Goal: Find contact information: Find contact information

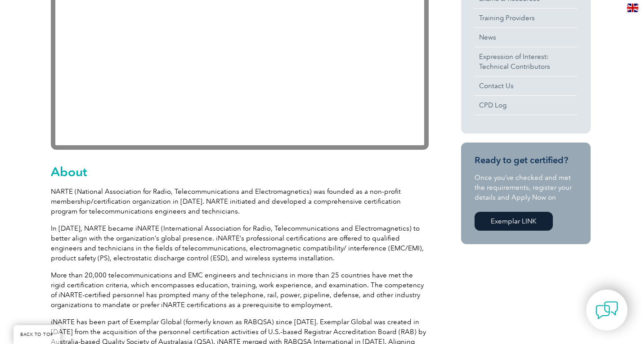
scroll to position [405, 0]
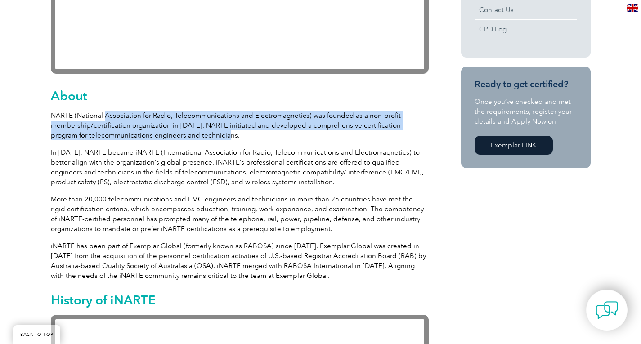
drag, startPoint x: 105, startPoint y: 117, endPoint x: 195, endPoint y: 135, distance: 91.8
click at [195, 135] on p "NARTE (National Association for Radio, Telecommunications and Electromagnetics)…" at bounding box center [240, 126] width 378 height 30
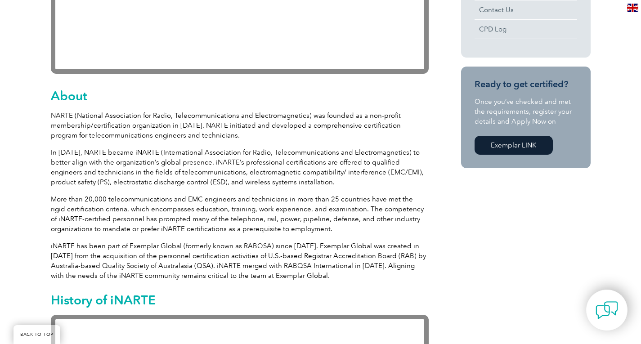
click at [219, 194] on p "More than 20,000 telecommunications and EMC engineers and technicians in more t…" at bounding box center [240, 214] width 378 height 40
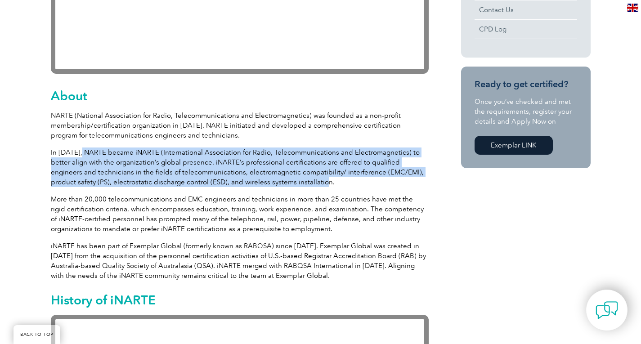
drag, startPoint x: 83, startPoint y: 150, endPoint x: 282, endPoint y: 183, distance: 201.3
click at [282, 183] on p "In [DATE], NARTE became iNARTE (International Association for Radio, Telecommun…" at bounding box center [240, 168] width 378 height 40
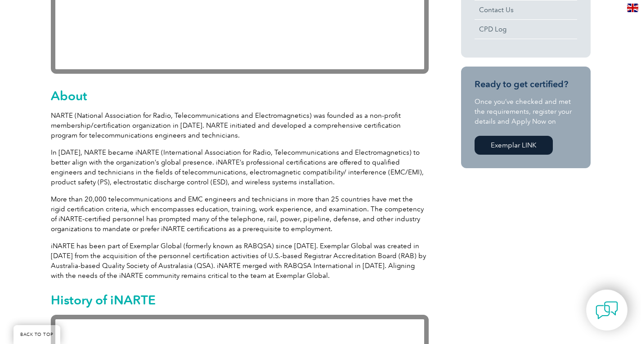
click at [123, 210] on p "More than 20,000 telecommunications and EMC engineers and technicians in more t…" at bounding box center [240, 214] width 378 height 40
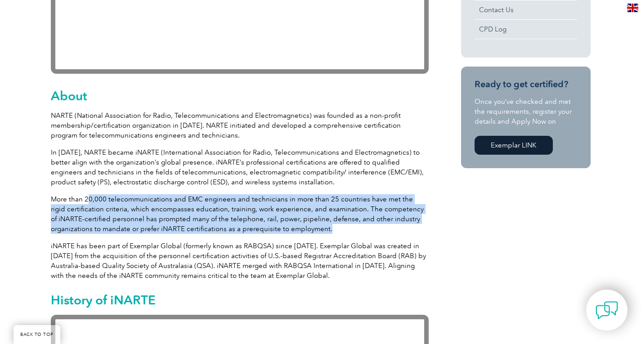
drag, startPoint x: 87, startPoint y: 200, endPoint x: 340, endPoint y: 226, distance: 253.8
click at [340, 226] on p "More than 20,000 telecommunications and EMC engineers and technicians in more t…" at bounding box center [240, 214] width 378 height 40
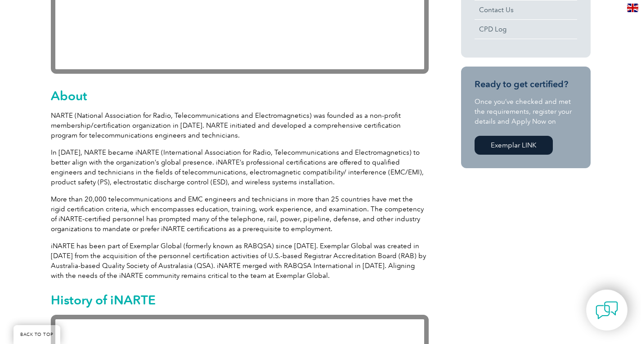
click at [194, 250] on p "iNARTE has been part of Exemplar Global (formerly known as RABQSA) since [DATE]…" at bounding box center [240, 261] width 378 height 40
drag, startPoint x: 129, startPoint y: 247, endPoint x: 307, endPoint y: 244, distance: 178.3
click at [307, 244] on p "iNARTE has been part of Exemplar Global (formerly known as RABQSA) since [DATE]…" at bounding box center [240, 261] width 378 height 40
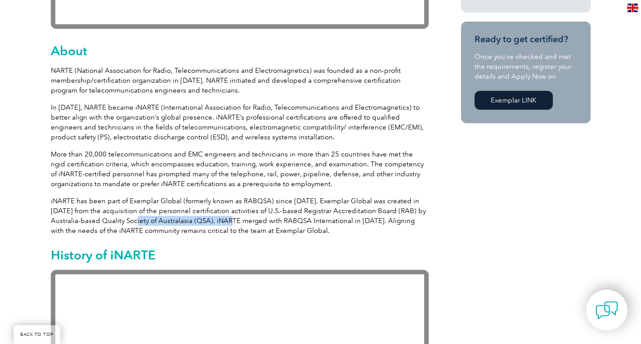
drag, startPoint x: 117, startPoint y: 218, endPoint x: 216, endPoint y: 217, distance: 99.0
click at [216, 217] on p "iNARTE has been part of Exemplar Global (formerly known as RABQSA) since [DATE]…" at bounding box center [240, 216] width 378 height 40
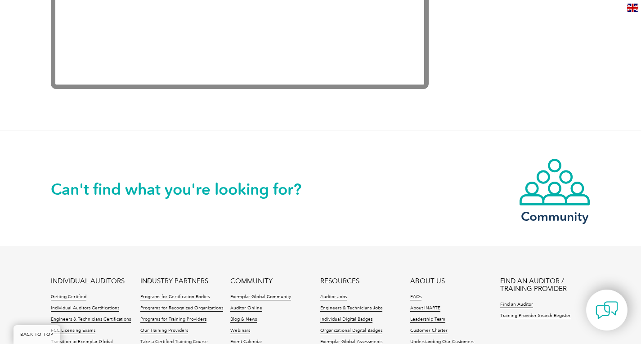
scroll to position [1890, 0]
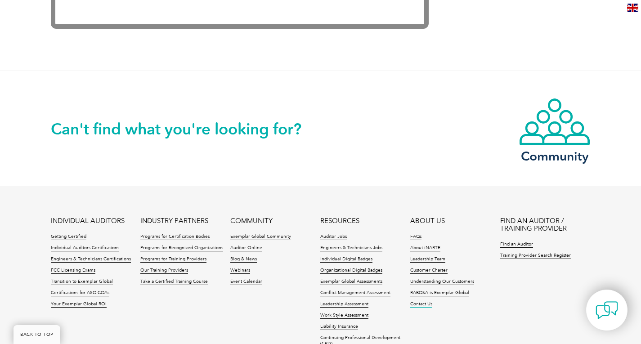
click at [425, 304] on link "Contact Us" at bounding box center [421, 305] width 22 height 6
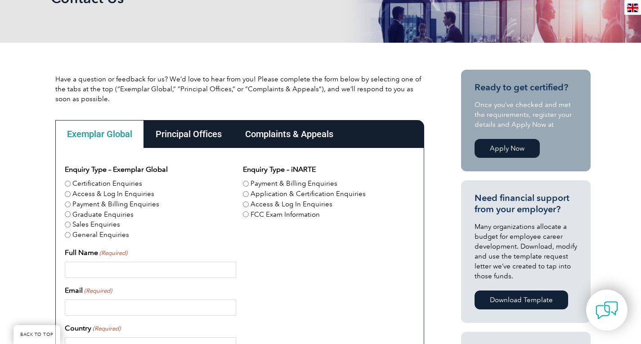
scroll to position [90, 0]
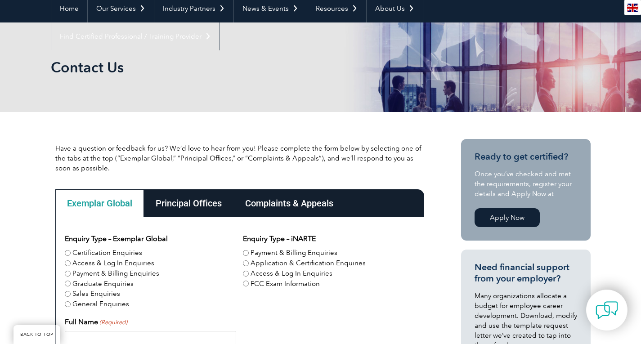
click at [179, 203] on div "Principal Offices" at bounding box center [189, 203] width 90 height 28
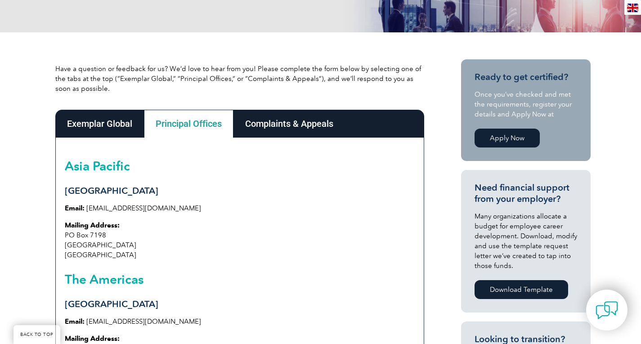
scroll to position [180, 0]
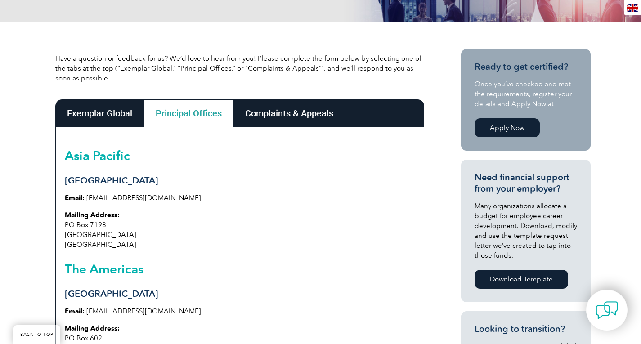
click at [197, 250] on div "Asia Pacific Sydney Email: info@exemplarglobal.org Mailing Address: PO Box 7198…" at bounding box center [239, 253] width 369 height 253
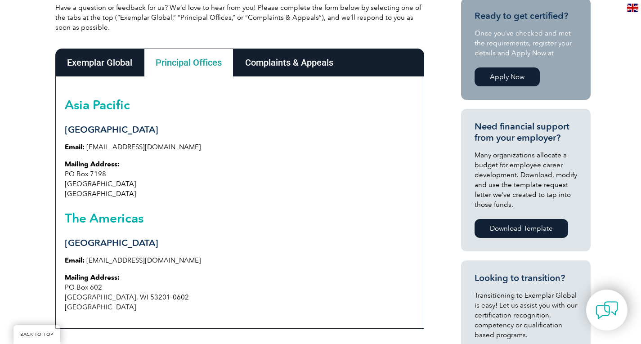
scroll to position [270, 0]
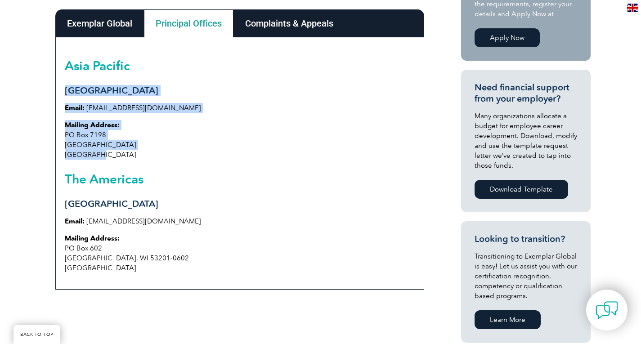
drag, startPoint x: 108, startPoint y: 159, endPoint x: 61, endPoint y: 94, distance: 80.6
click at [61, 94] on div "Asia Pacific Sydney Email: info@exemplarglobal.org Mailing Address: PO Box 7198…" at bounding box center [239, 163] width 369 height 253
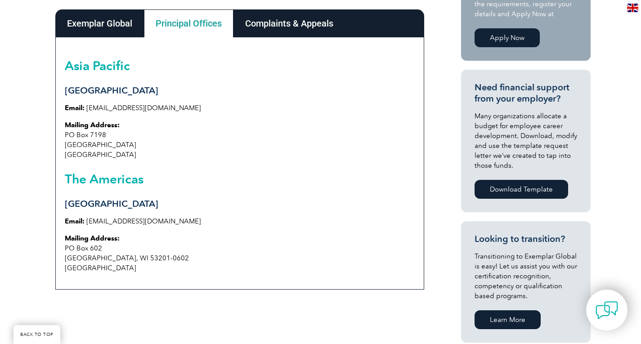
click at [80, 242] on strong "Mailing Address:" at bounding box center [92, 239] width 55 height 8
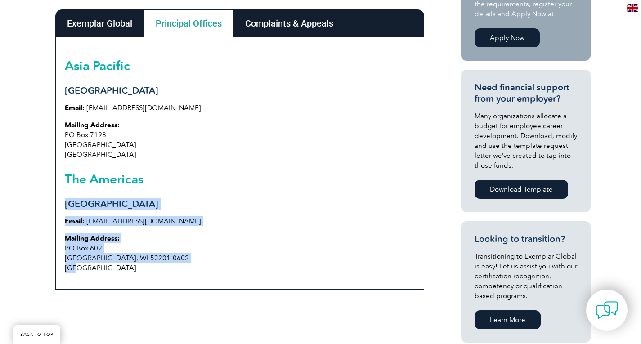
drag, startPoint x: 89, startPoint y: 267, endPoint x: 65, endPoint y: 198, distance: 73.7
click at [65, 198] on div "Asia Pacific Sydney Email: info@exemplarglobal.org Mailing Address: PO Box 7198…" at bounding box center [239, 163] width 369 height 253
click at [109, 270] on p "Mailing Address: PO Box 602 Milwaukee, WI 53201-0602 USA" at bounding box center [240, 254] width 350 height 40
